Goal: Task Accomplishment & Management: Manage account settings

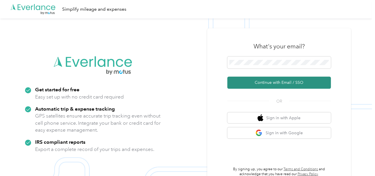
drag, startPoint x: 252, startPoint y: 81, endPoint x: 64, endPoint y: 1, distance: 203.8
click at [252, 81] on button "Continue with Email / SSO" at bounding box center [279, 83] width 104 height 12
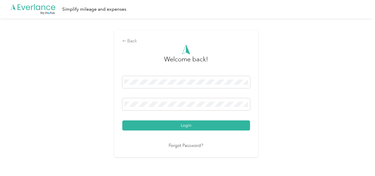
click at [212, 129] on button "Login" at bounding box center [186, 125] width 128 height 10
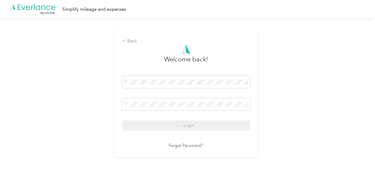
click at [297, 110] on div "Back Welcome back! Login Forgot Password?" at bounding box center [186, 95] width 372 height 155
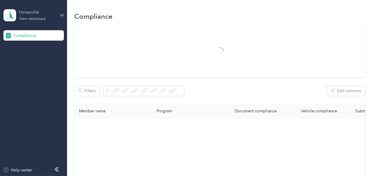
drag, startPoint x: 37, startPoint y: 12, endPoint x: 40, endPoint y: 18, distance: 6.4
click at [38, 15] on div "Honeyville" at bounding box center [37, 12] width 36 height 6
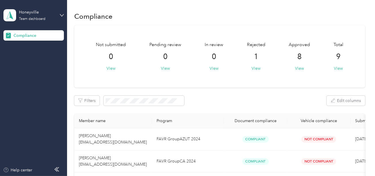
click at [26, 57] on div "Log out" at bounding box center [19, 60] width 22 height 6
